Goal: Task Accomplishment & Management: Use online tool/utility

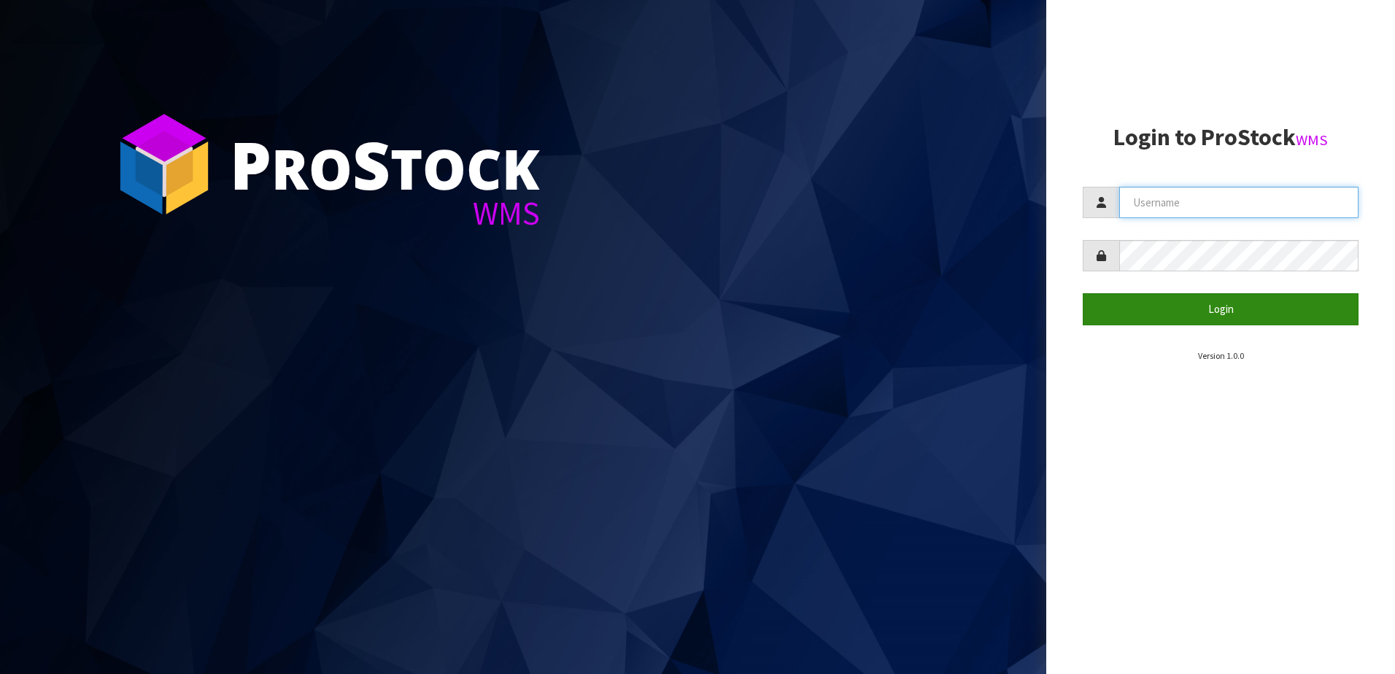
type input "yourreformer"
click at [1170, 317] on button "Login" at bounding box center [1221, 308] width 276 height 31
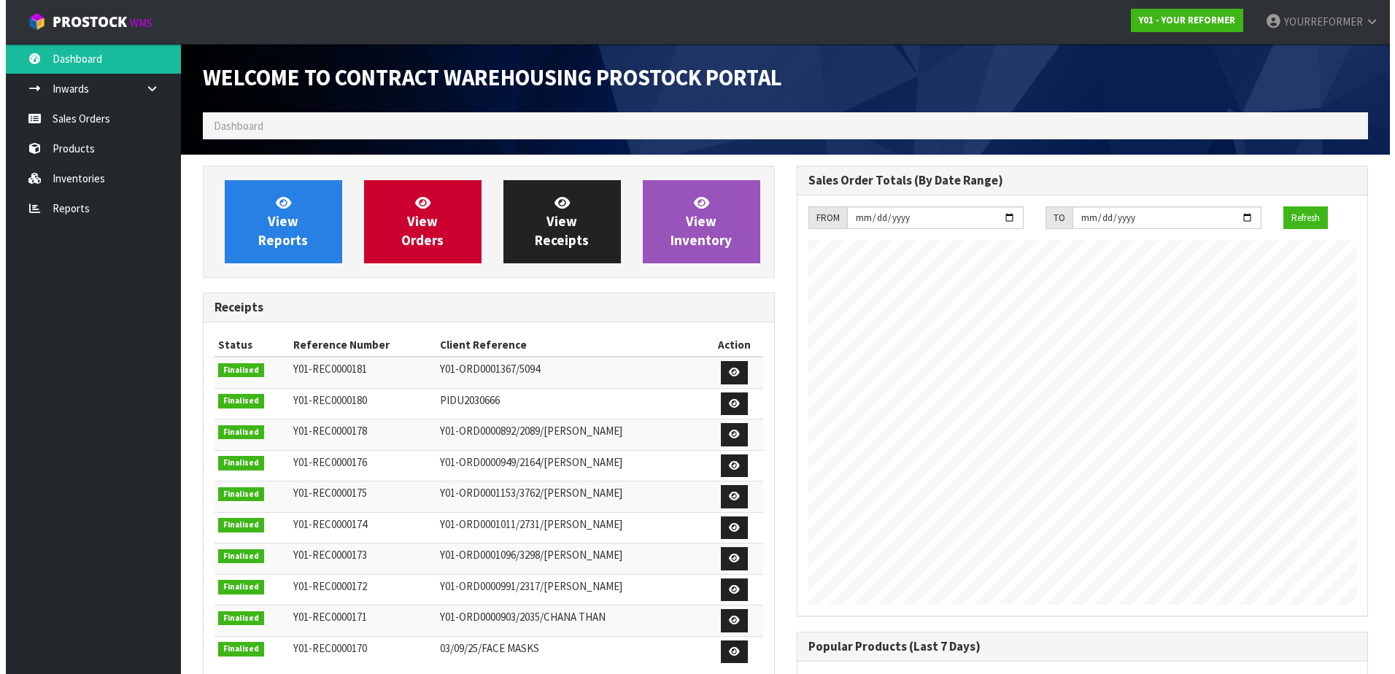
scroll to position [809, 593]
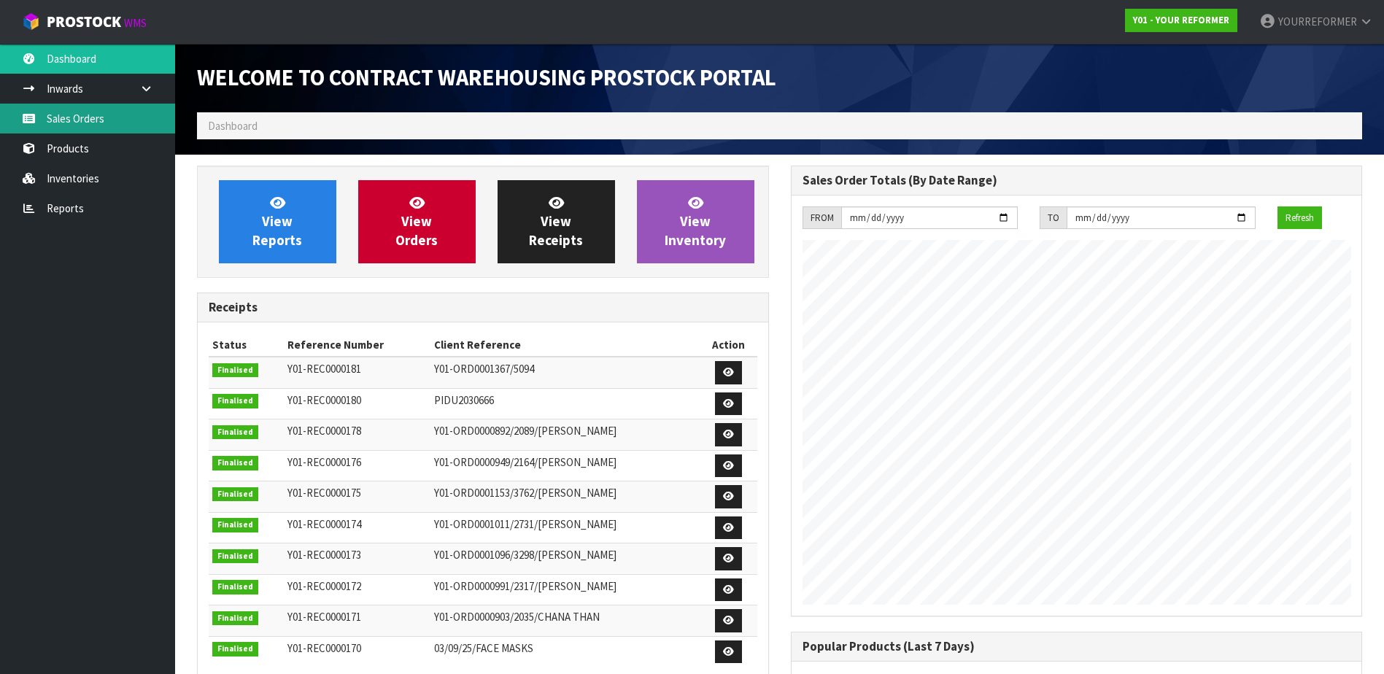
click at [92, 112] on link "Sales Orders" at bounding box center [87, 119] width 175 height 30
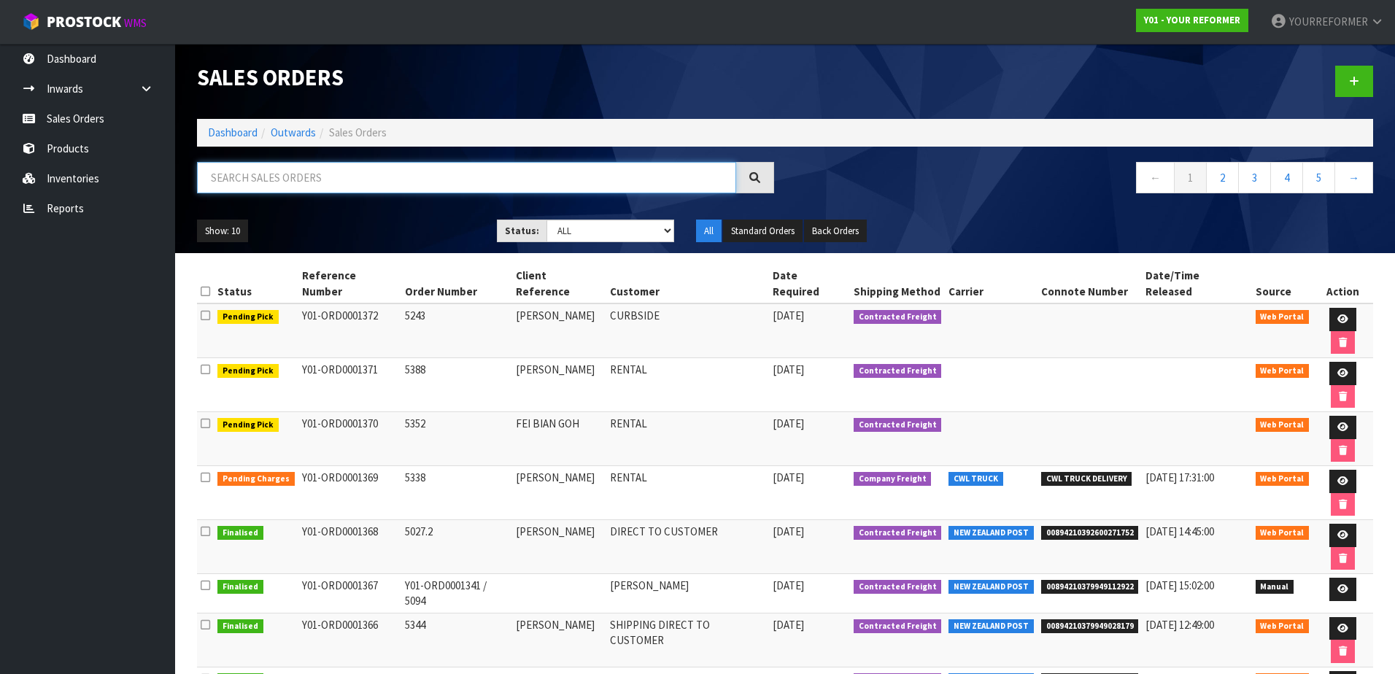
click at [304, 186] on input "text" at bounding box center [466, 177] width 539 height 31
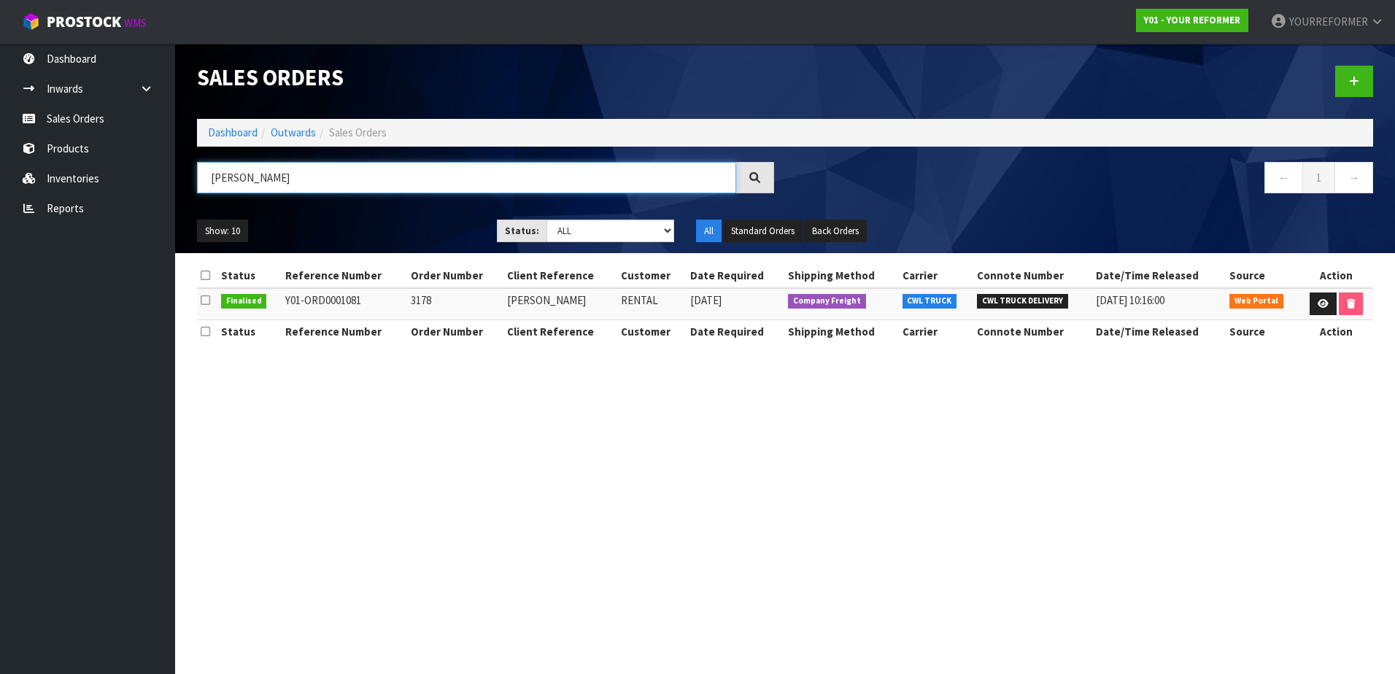
drag, startPoint x: 285, startPoint y: 179, endPoint x: 185, endPoint y: 174, distance: 100.1
click at [185, 174] on header "Sales Orders Dashboard Outwards Sales Orders [PERSON_NAME] ← 1 → Show: 10 5 10 …" at bounding box center [785, 148] width 1220 height 209
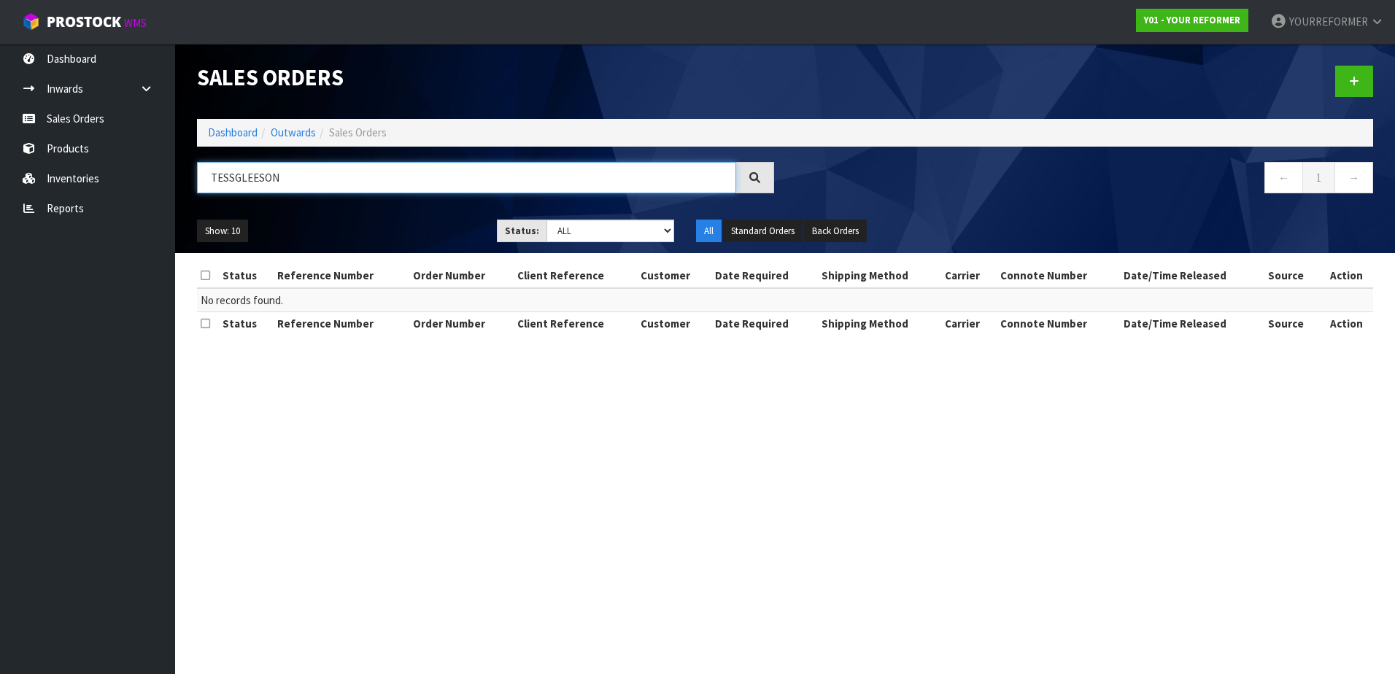
click at [233, 175] on input "TESSGLEESON" at bounding box center [466, 177] width 539 height 31
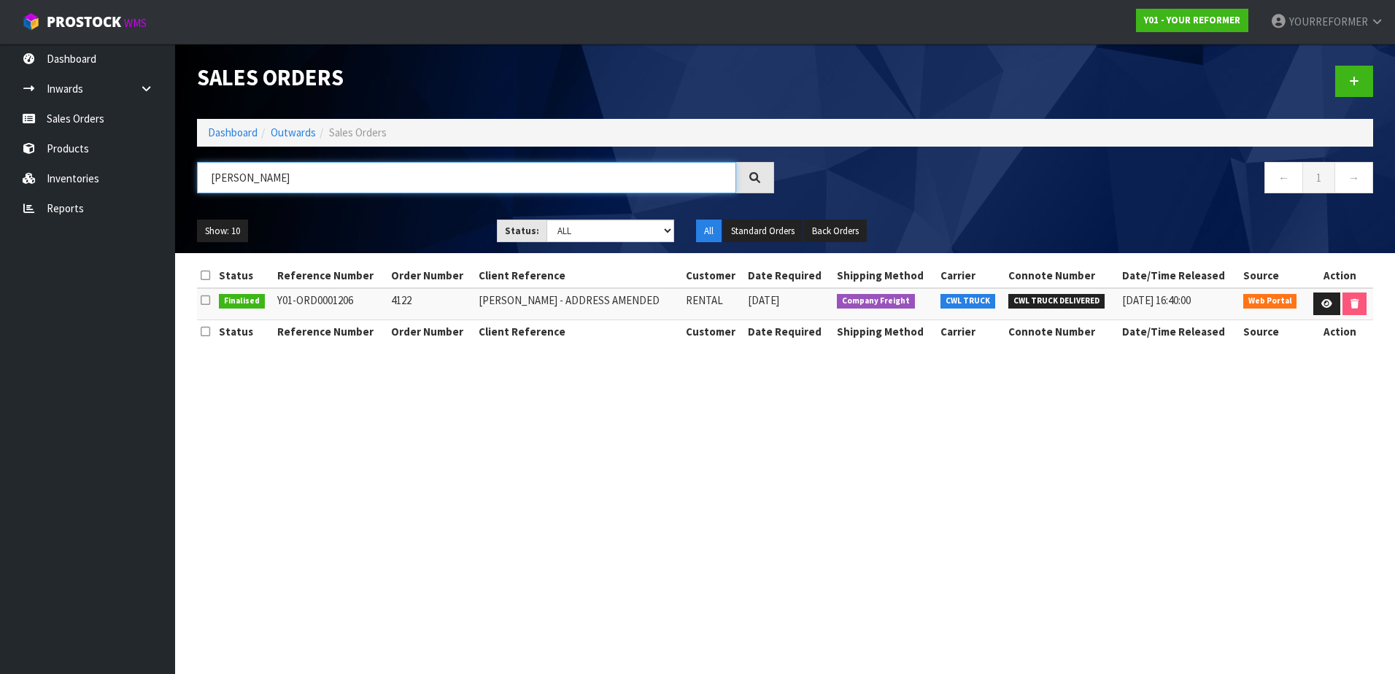
drag, startPoint x: 292, startPoint y: 182, endPoint x: 196, endPoint y: 177, distance: 95.7
click at [196, 177] on div "[PERSON_NAME]" at bounding box center [485, 183] width 599 height 42
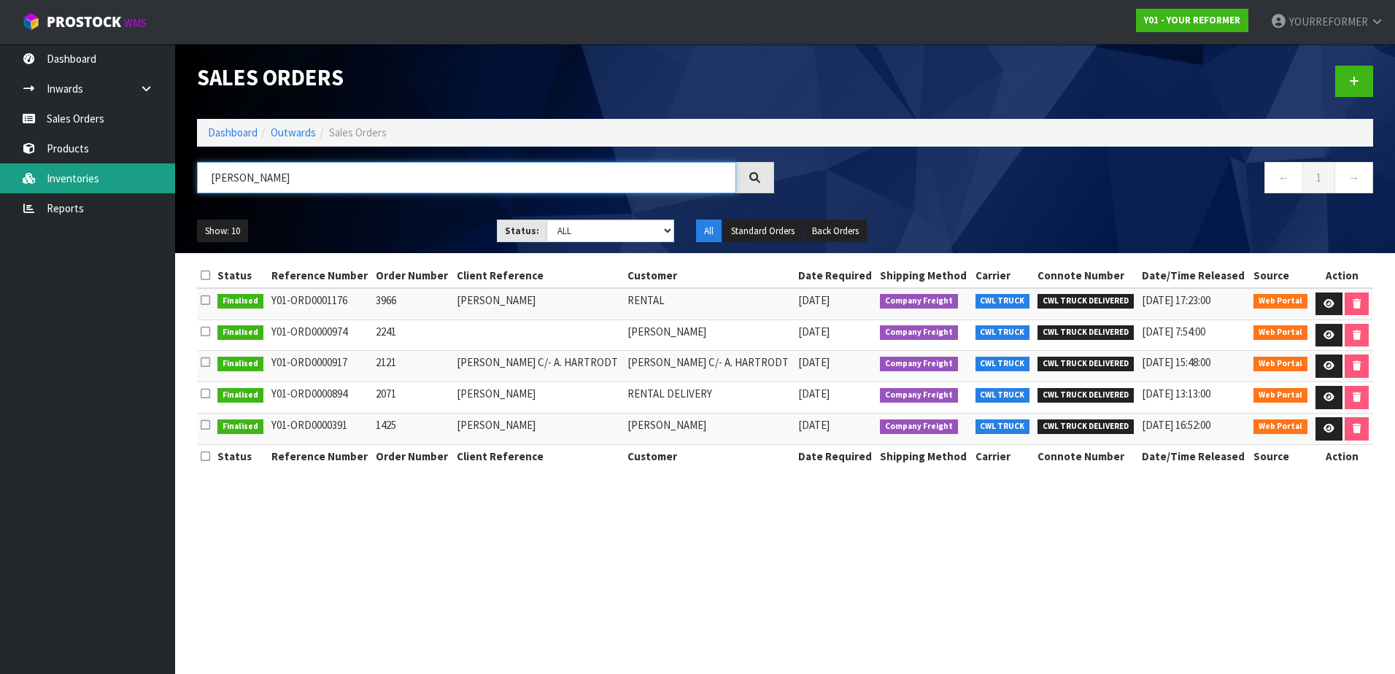
drag, startPoint x: 259, startPoint y: 177, endPoint x: 109, endPoint y: 178, distance: 149.6
click at [109, 178] on body "Toggle navigation ProStock WMS Y01 - YOUR REFORMER YOURREFORMER Logout Dashboar…" at bounding box center [697, 337] width 1395 height 674
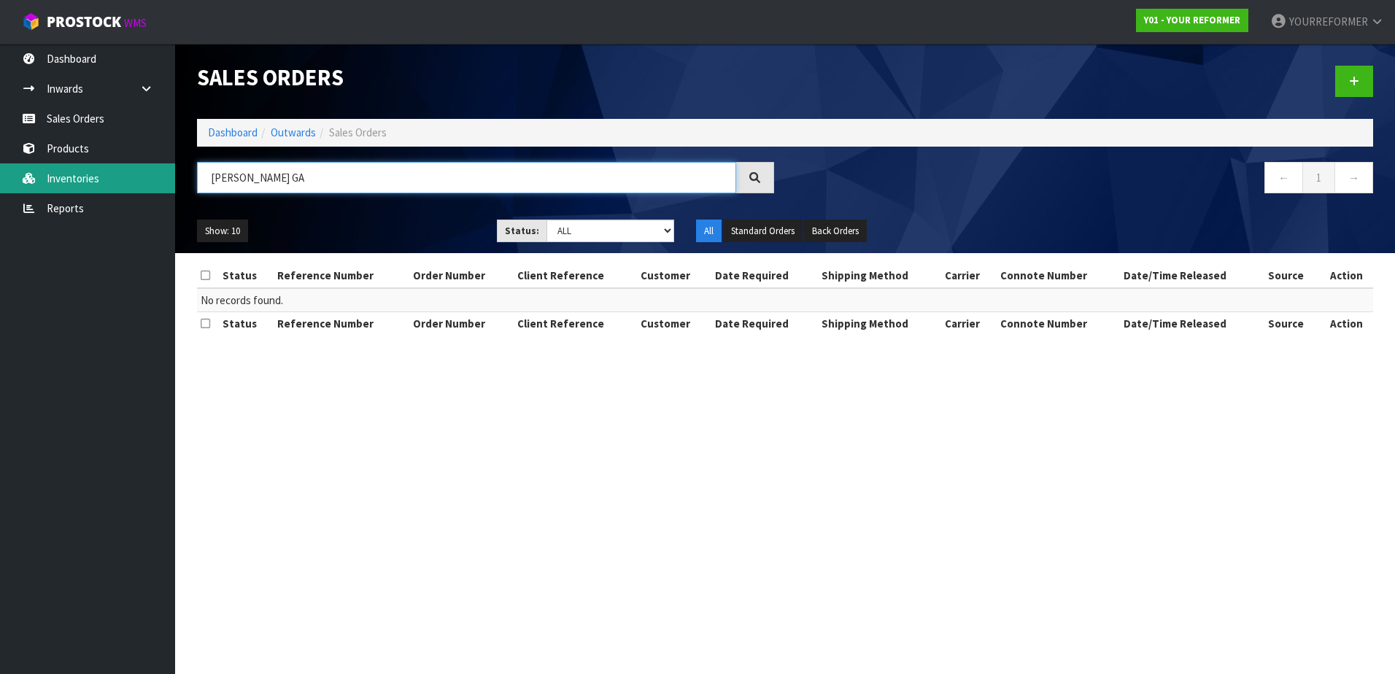
drag, startPoint x: 284, startPoint y: 182, endPoint x: 138, endPoint y: 180, distance: 145.9
click at [138, 180] on body "Toggle navigation ProStock WMS Y01 - YOUR REFORMER YOURREFORMER Logout Dashboar…" at bounding box center [697, 337] width 1395 height 674
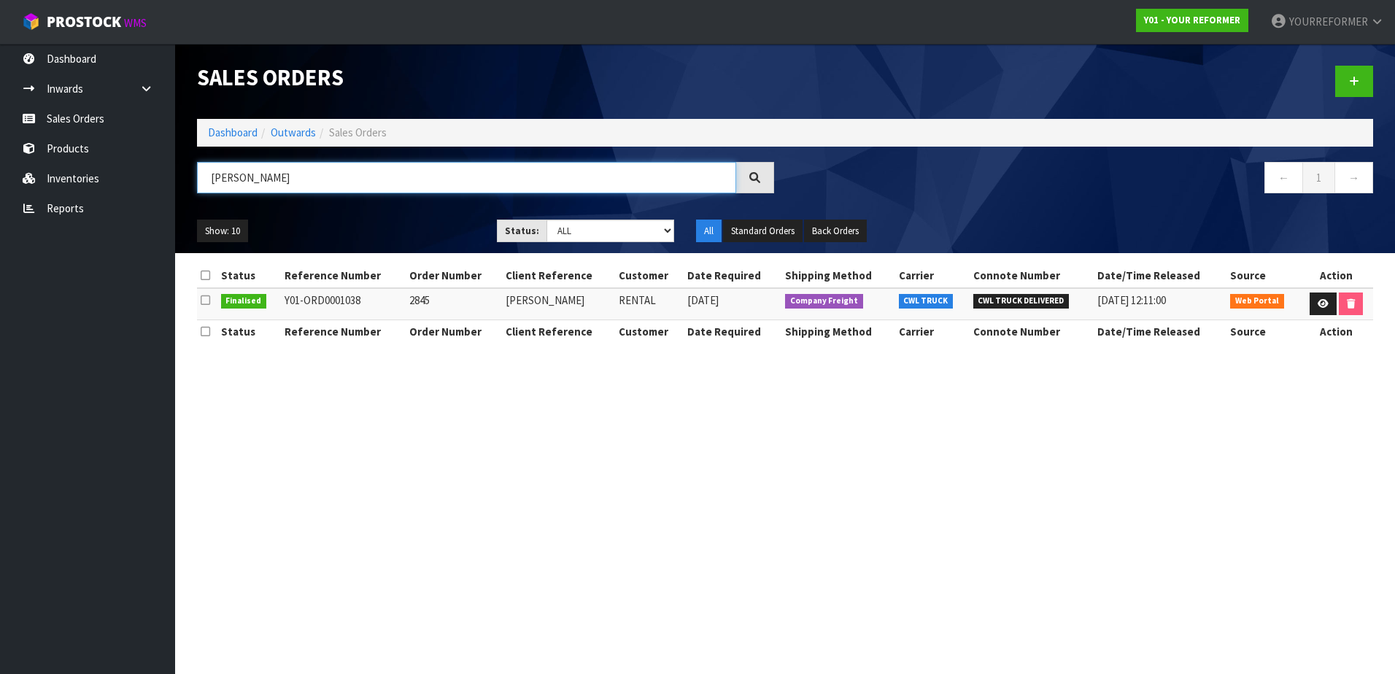
type input "[PERSON_NAME]"
